Goal: Find specific page/section: Find specific page/section

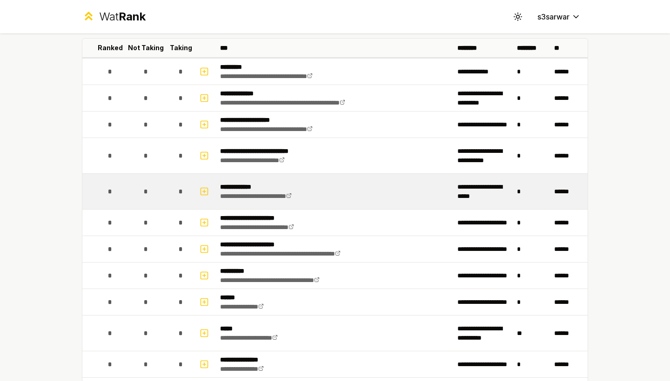
scroll to position [55, 0]
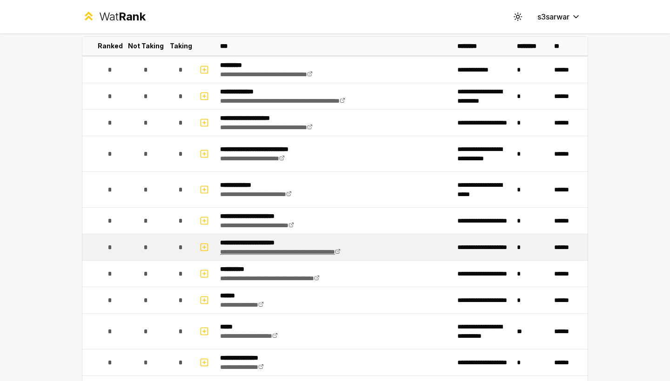
click at [340, 253] on icon at bounding box center [338, 252] width 6 height 6
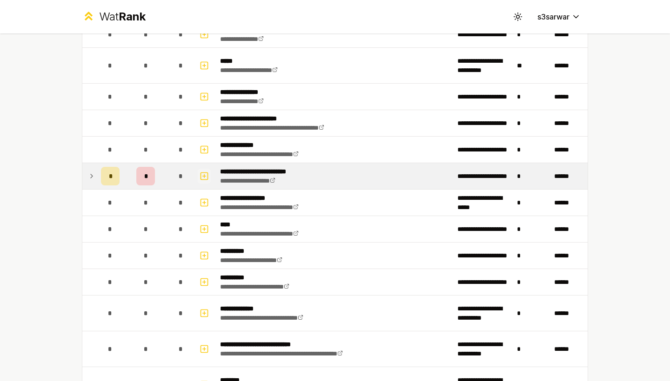
scroll to position [322, 0]
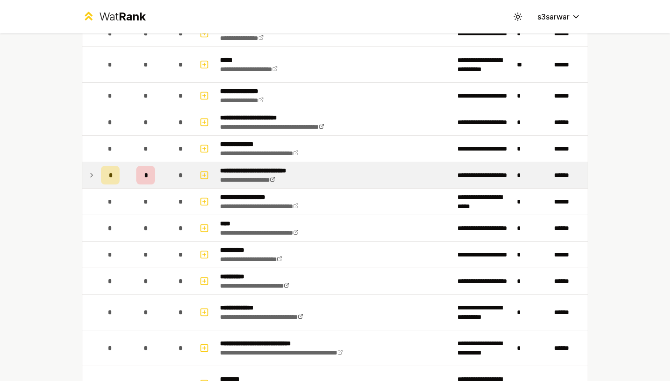
click at [124, 172] on td "*" at bounding box center [145, 175] width 45 height 26
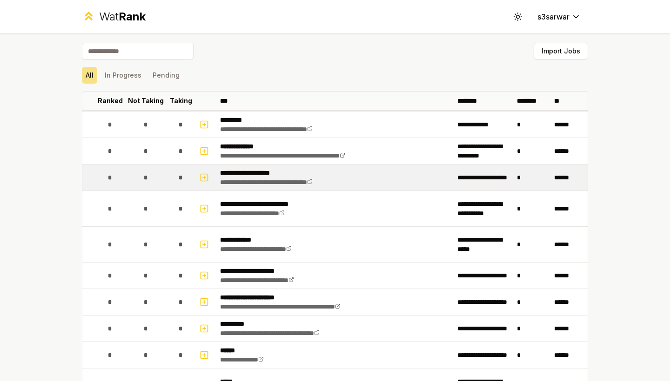
scroll to position [0, 0]
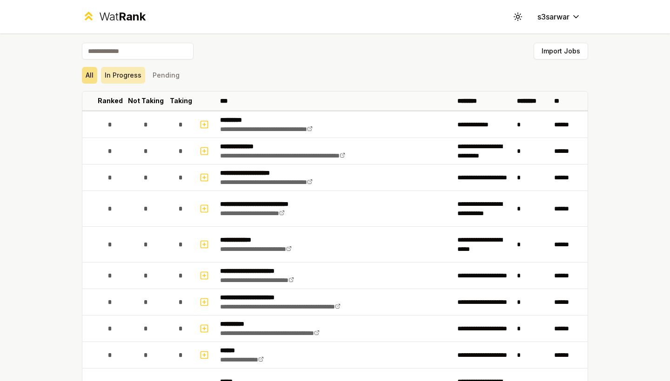
click at [136, 77] on button "In Progress" at bounding box center [123, 75] width 44 height 17
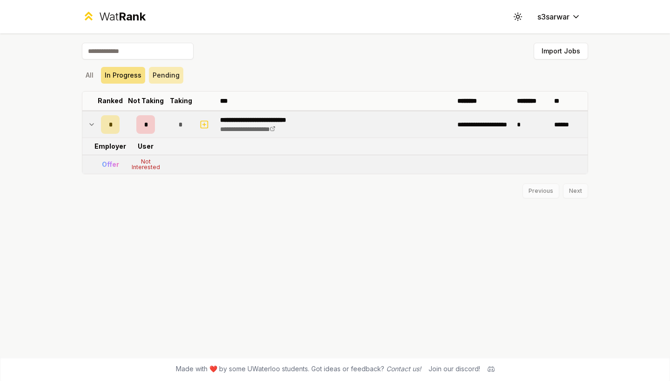
click at [152, 77] on button "Pending" at bounding box center [166, 75] width 34 height 17
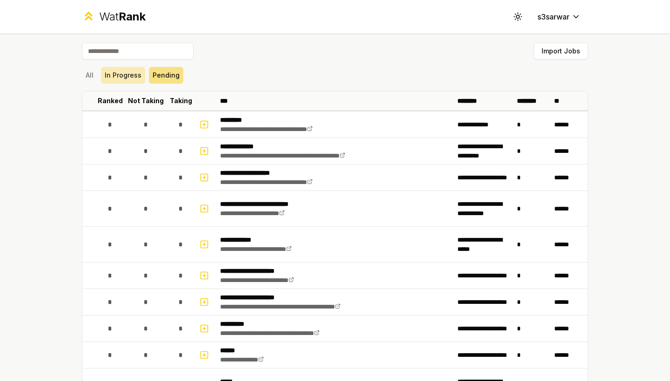
click at [133, 77] on button "In Progress" at bounding box center [123, 75] width 44 height 17
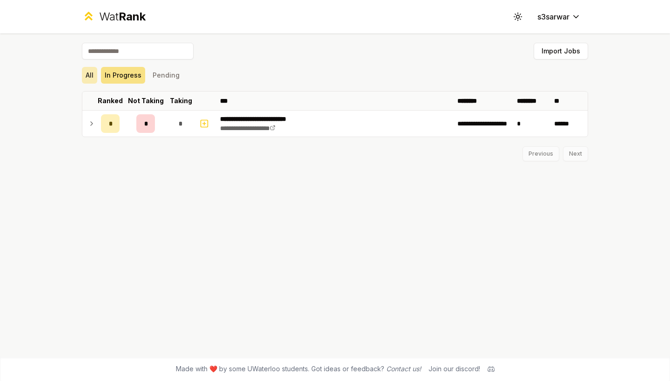
click at [92, 70] on button "All" at bounding box center [89, 75] width 15 height 17
